Goal: Information Seeking & Learning: Learn about a topic

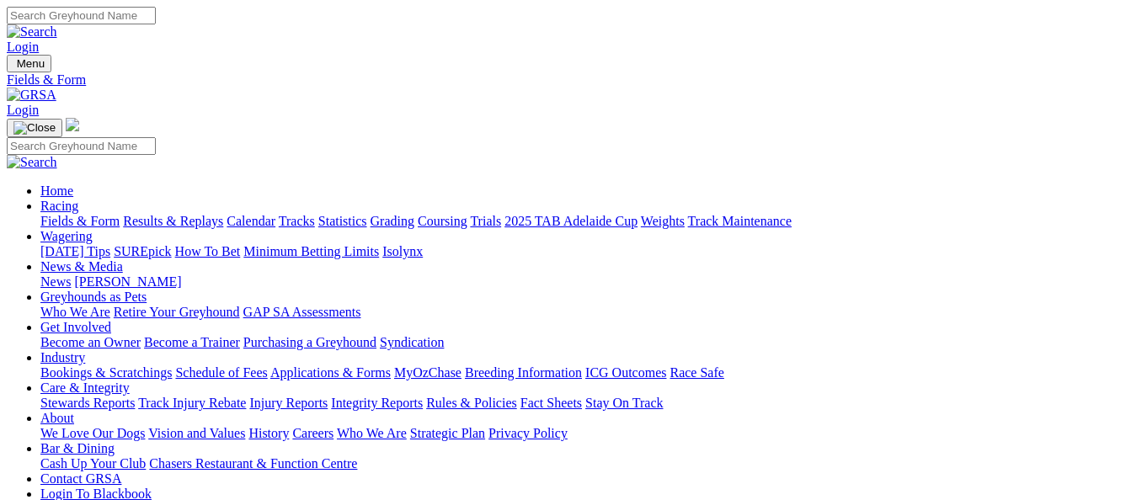
click at [183, 214] on link "Results & Replays" at bounding box center [173, 221] width 100 height 14
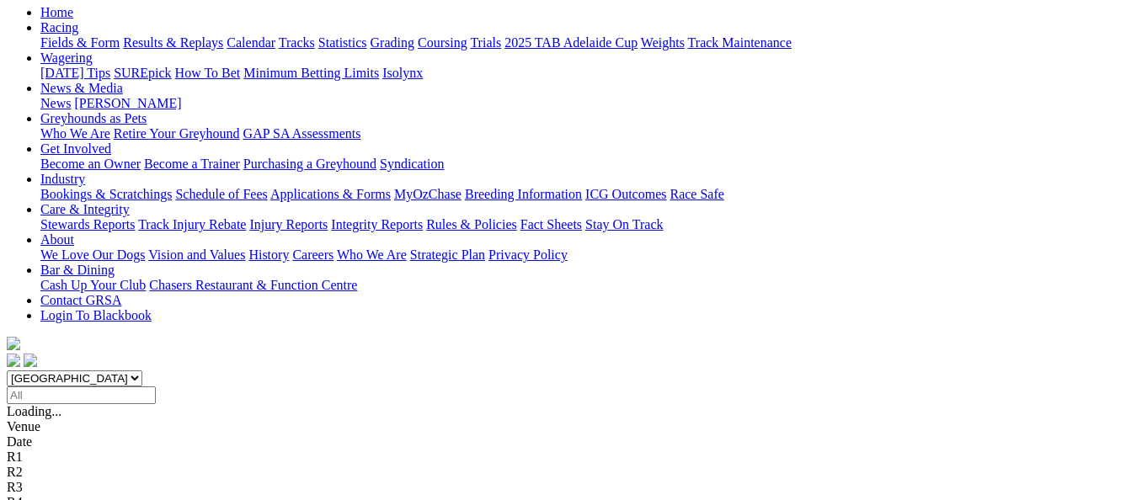
scroll to position [253, 0]
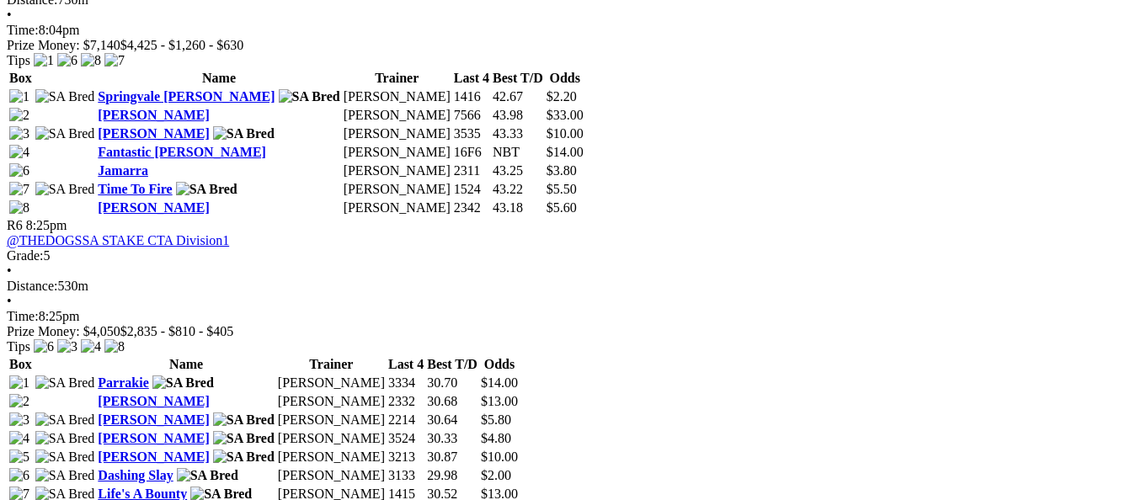
scroll to position [2104, 0]
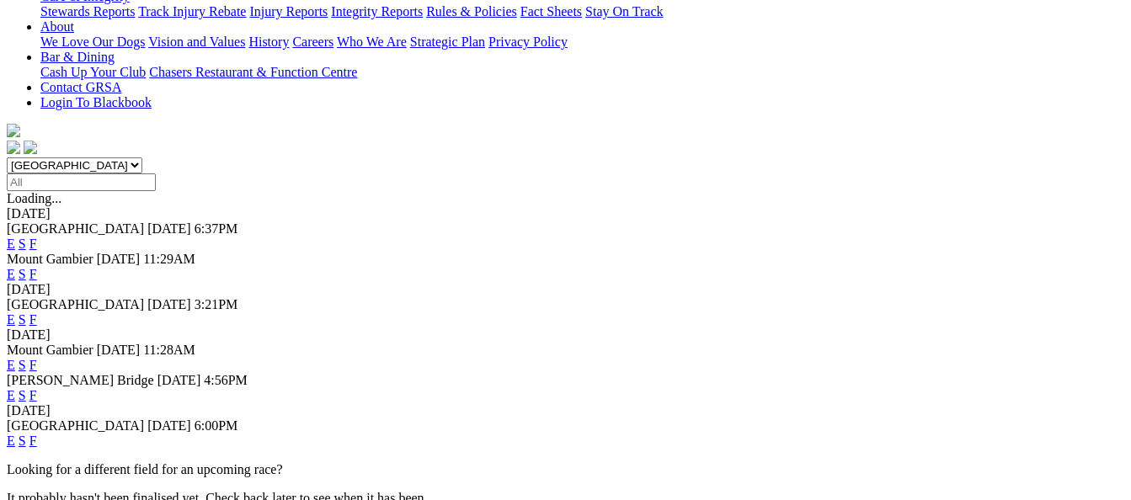
scroll to position [421, 0]
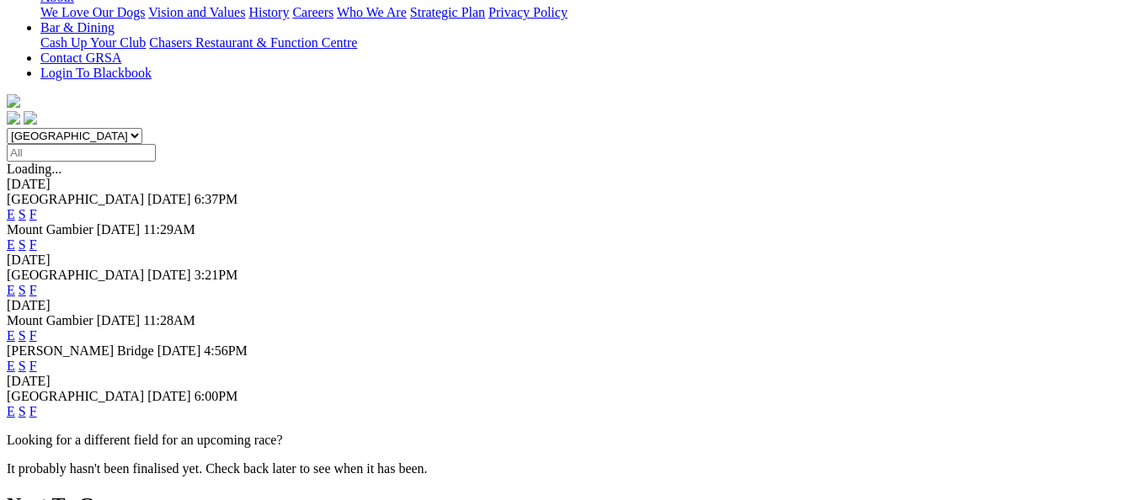
click at [37, 359] on link "F" at bounding box center [33, 366] width 8 height 14
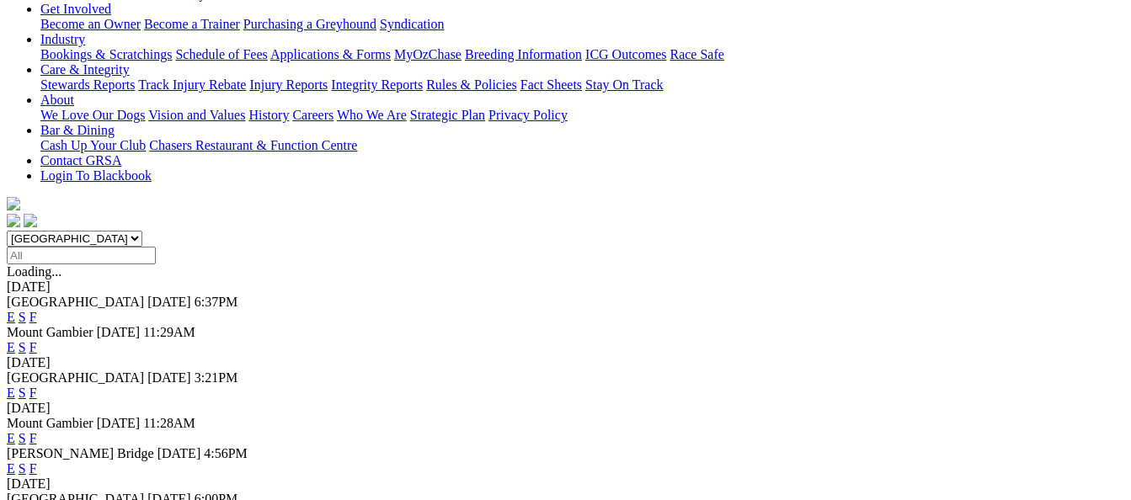
scroll to position [337, 0]
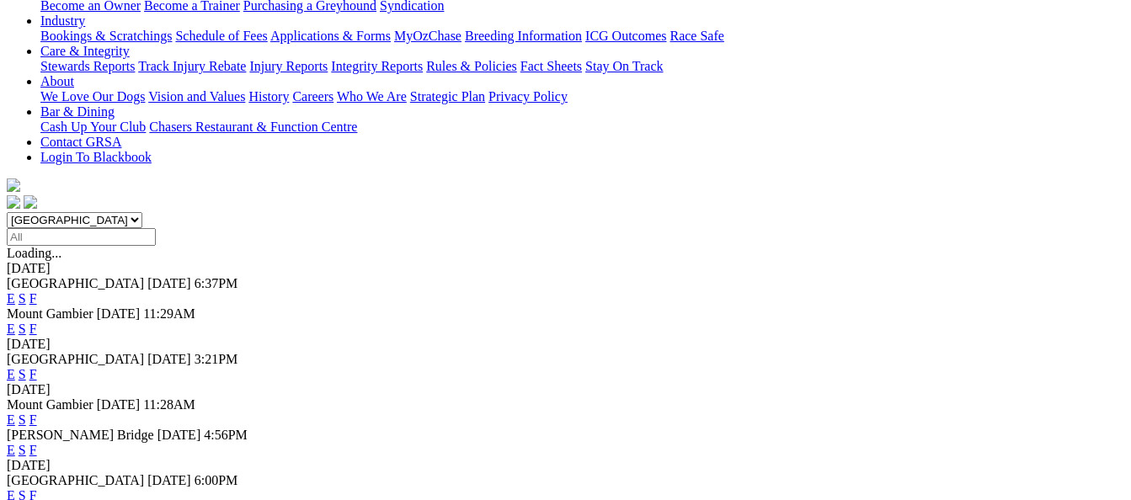
click at [37, 367] on link "F" at bounding box center [33, 374] width 8 height 14
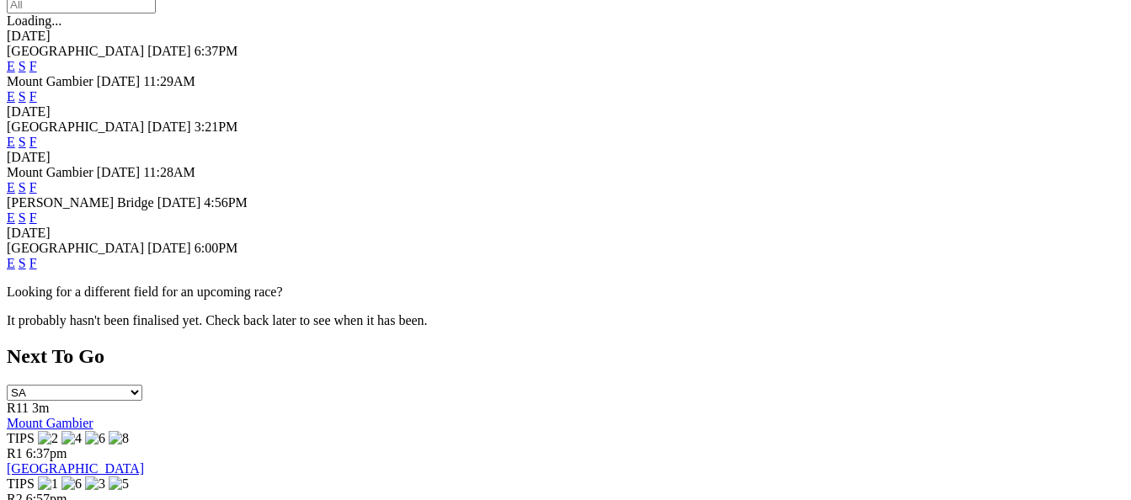
scroll to position [589, 0]
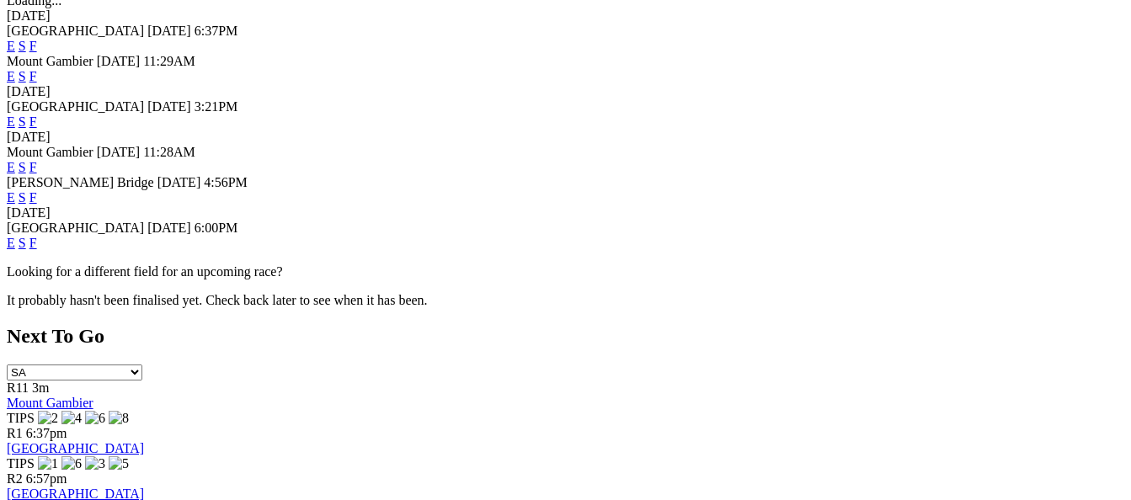
click at [37, 236] on link "F" at bounding box center [33, 243] width 8 height 14
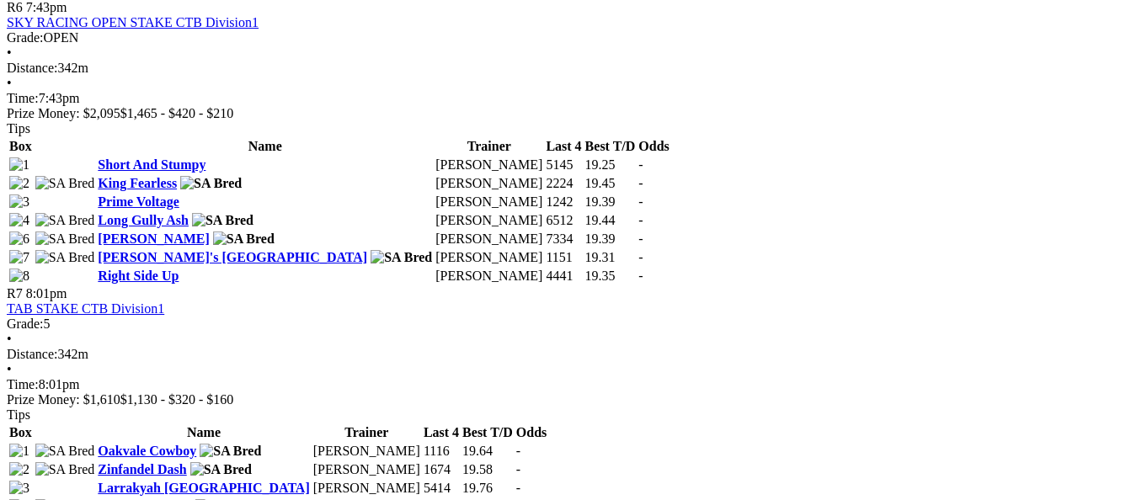
scroll to position [2357, 0]
